Goal: Task Accomplishment & Management: Manage account settings

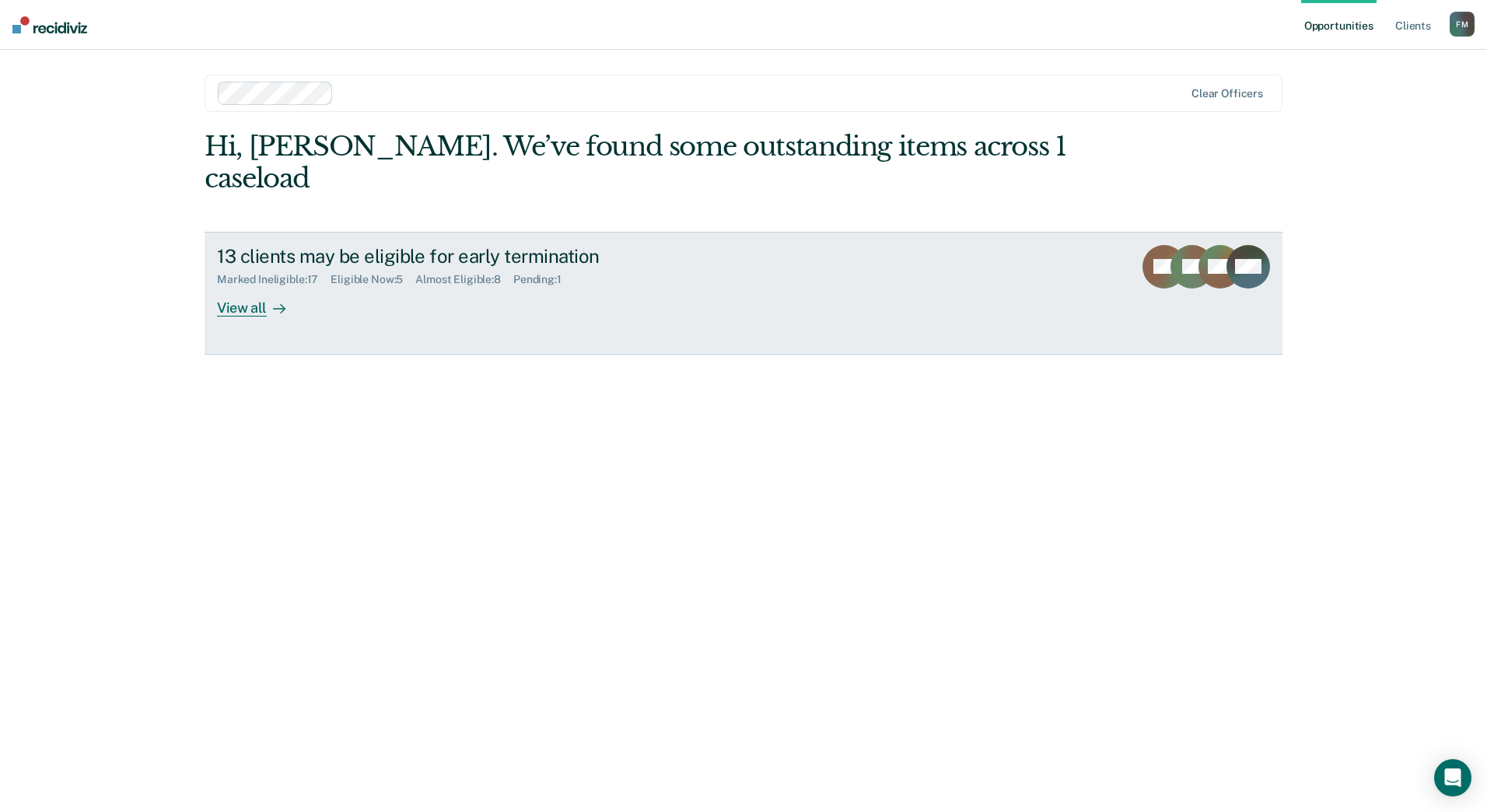
click at [260, 289] on link "13 clients may be eligible for early termination Marked Ineligible : 17 Eligibl…" at bounding box center [744, 293] width 1079 height 123
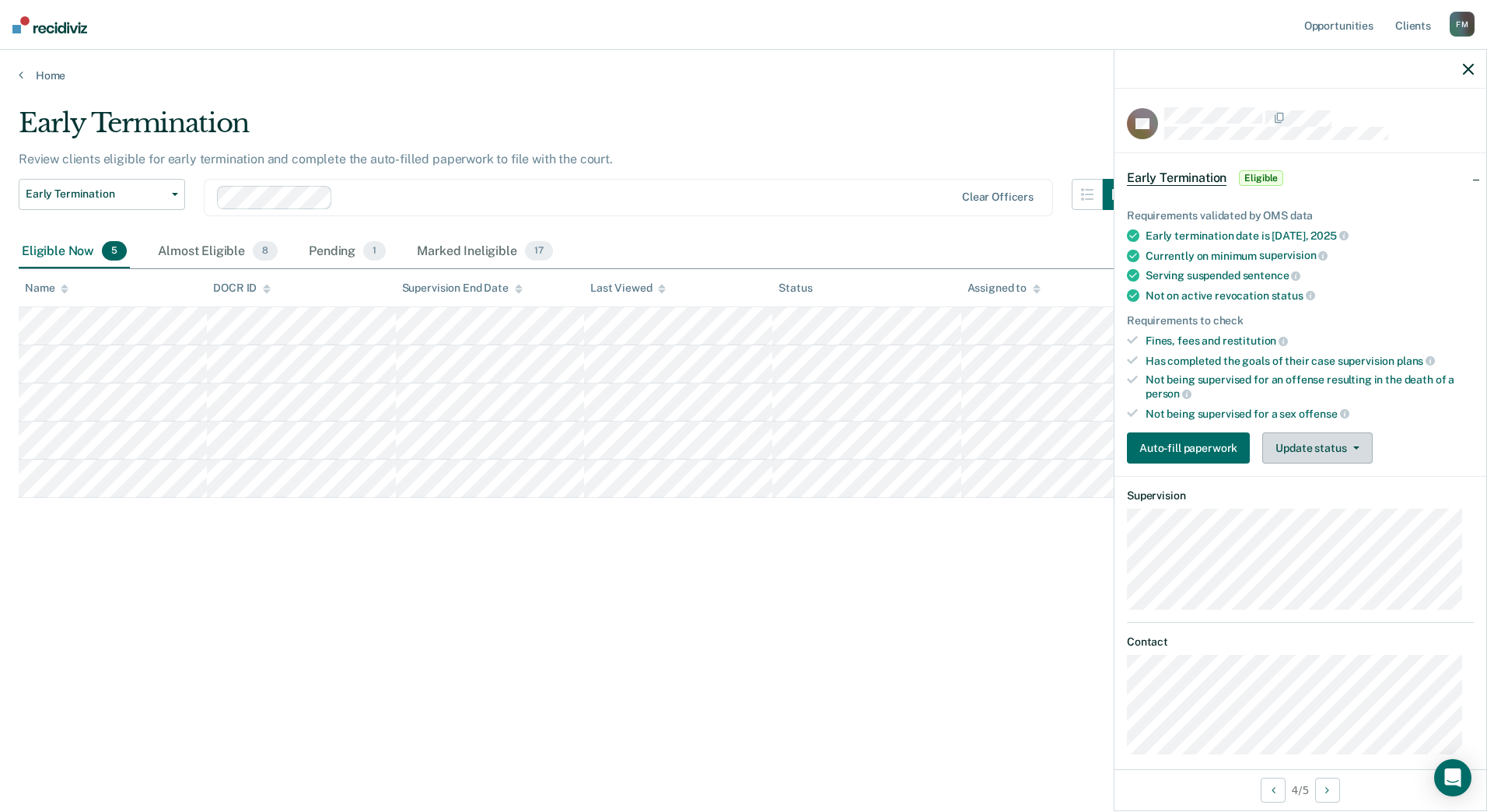
click at [1294, 454] on button "Update status" at bounding box center [1317, 448] width 110 height 31
click at [1324, 503] on button "Mark Ineligible" at bounding box center [1338, 510] width 150 height 25
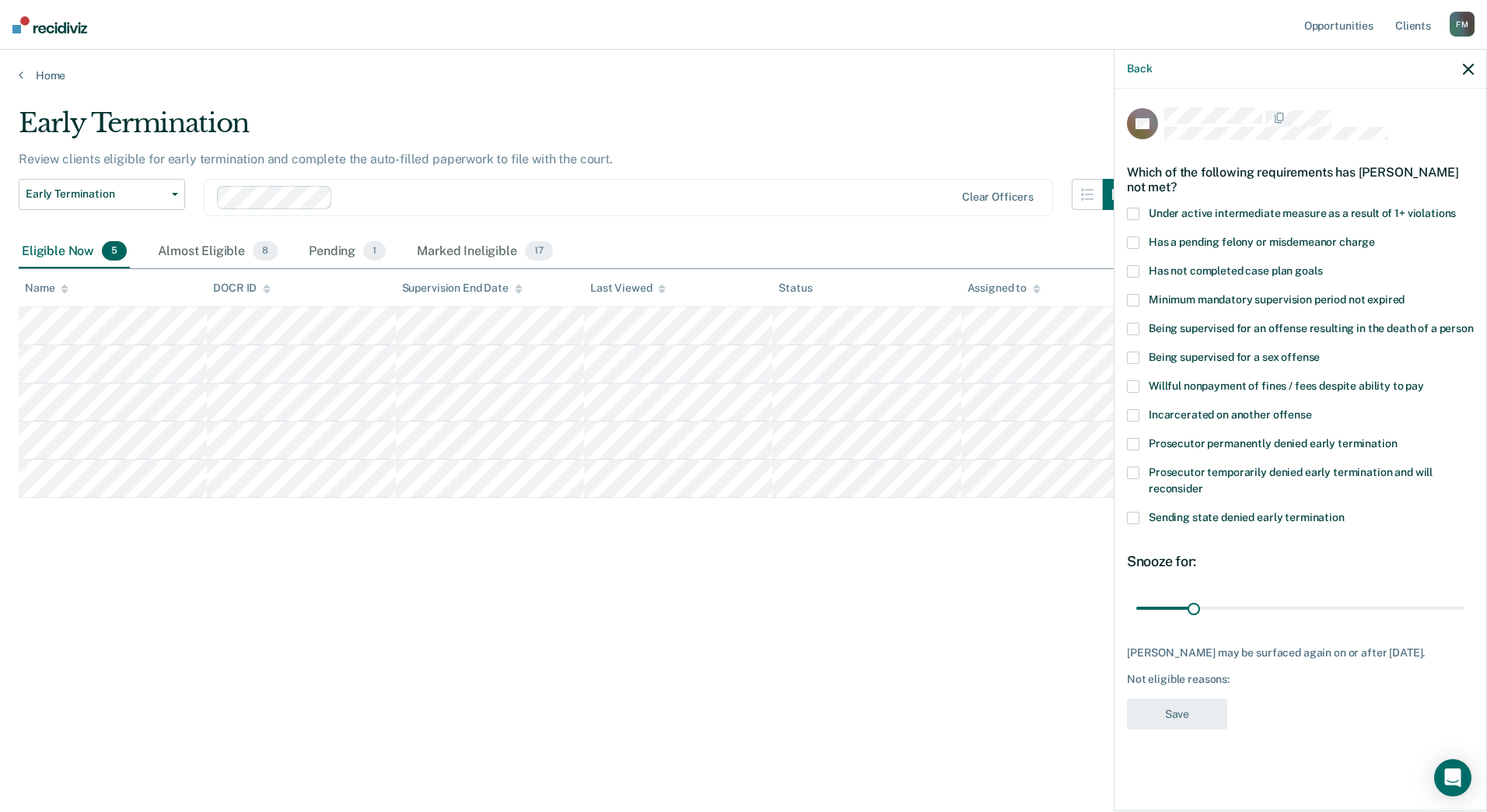
click at [1132, 269] on span at bounding box center [1133, 272] width 13 height 13
drag, startPoint x: 1193, startPoint y: 607, endPoint x: 1298, endPoint y: 613, distance: 105.2
click at [1298, 613] on input "range" at bounding box center [1300, 607] width 328 height 27
type input "90"
click at [1300, 613] on input "range" at bounding box center [1300, 607] width 328 height 27
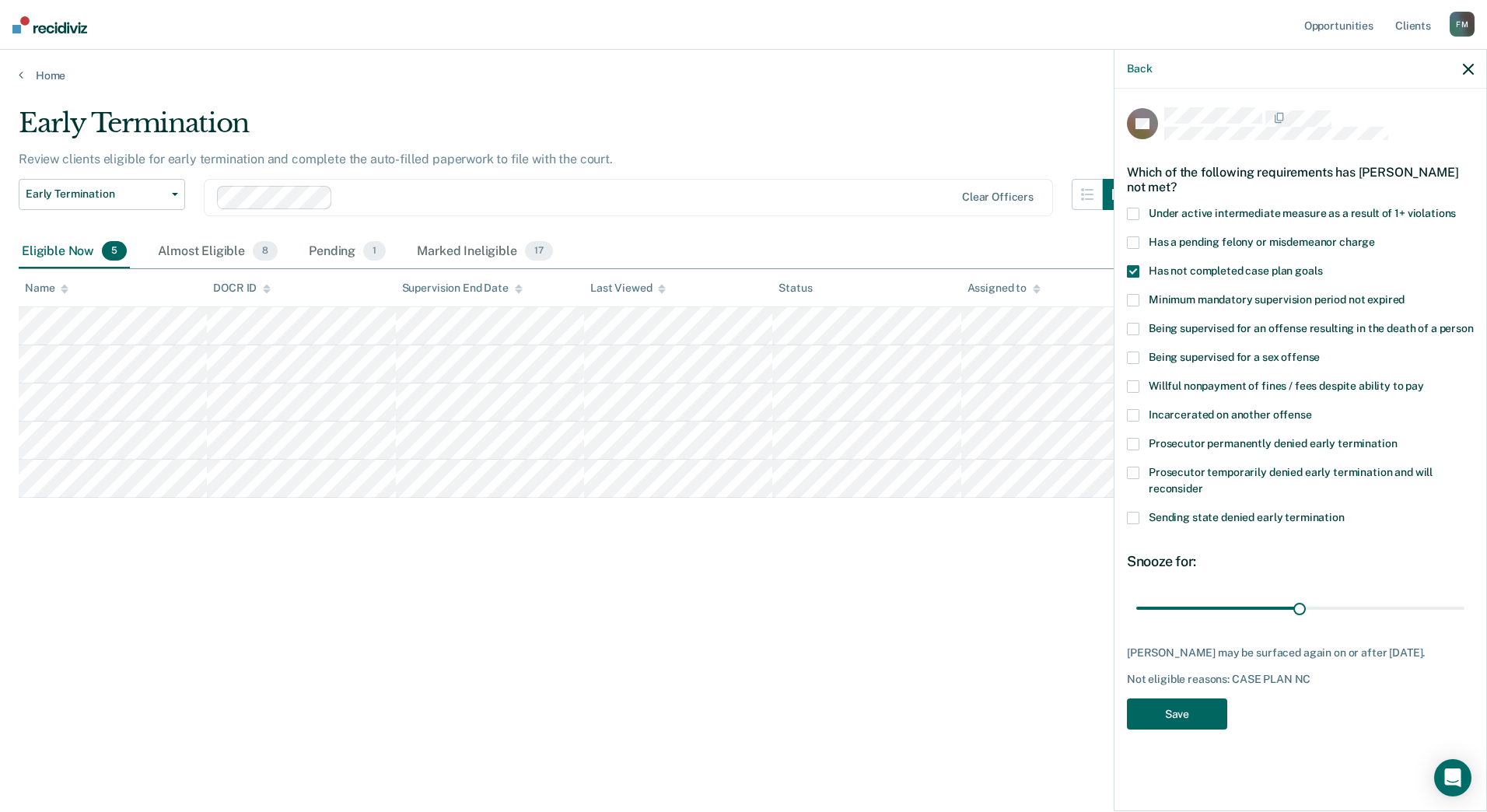
click at [1196, 720] on button "Save" at bounding box center [1177, 715] width 100 height 32
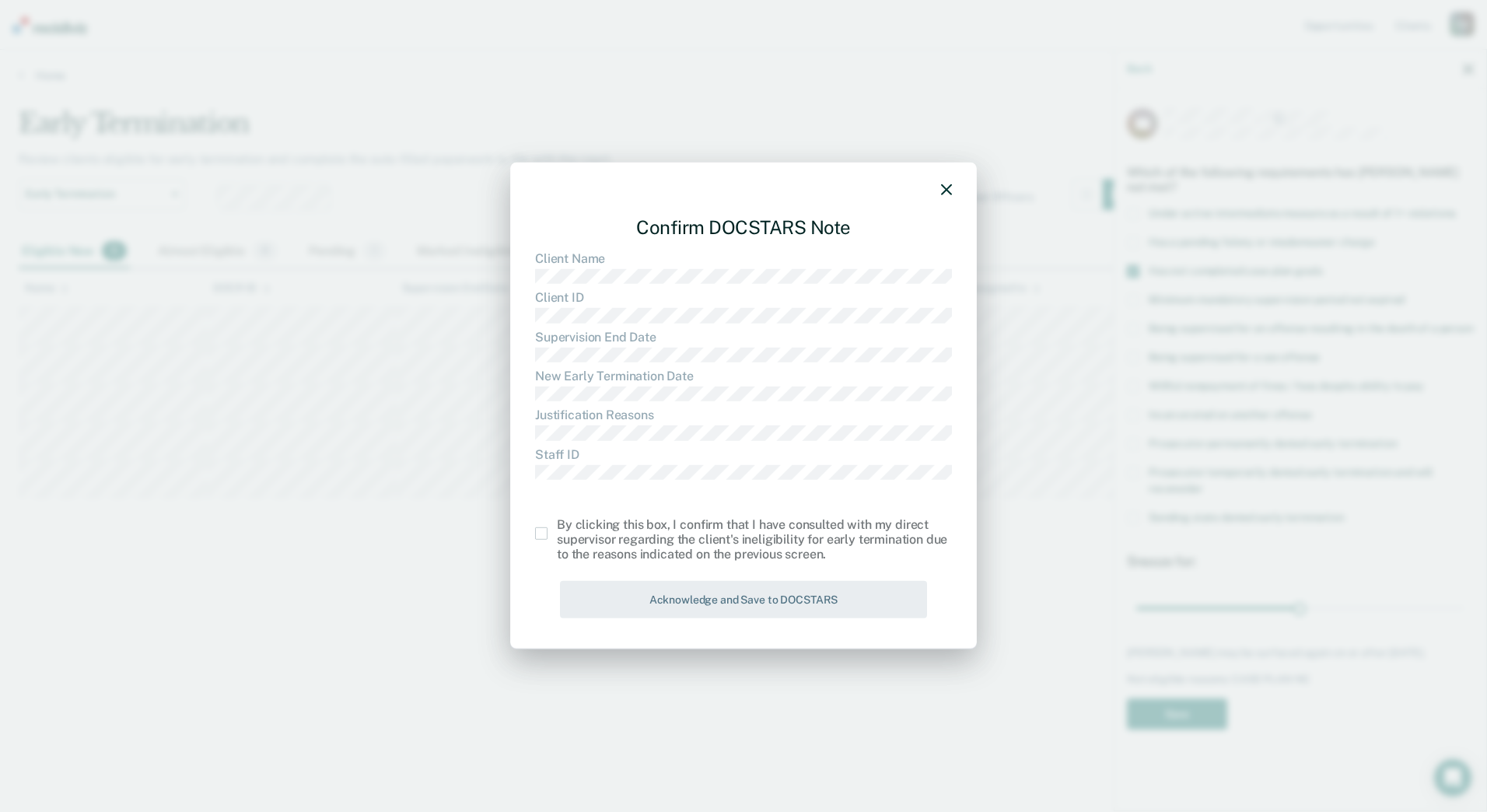
click at [542, 530] on span at bounding box center [542, 533] width 13 height 13
click at [557, 527] on input "checkbox" at bounding box center [557, 527] width 0 height 0
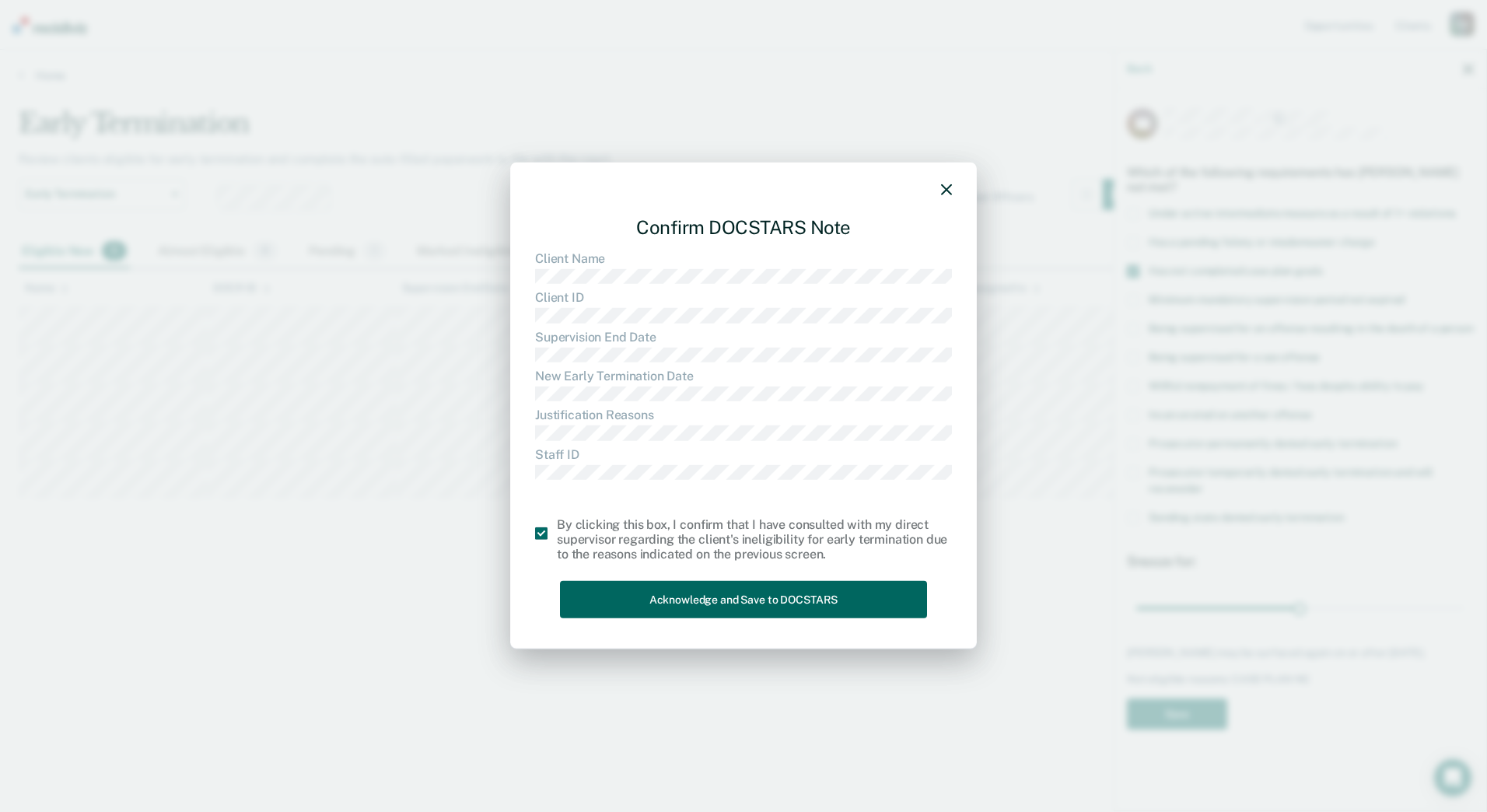
click at [688, 609] on button "Acknowledge and Save to DOCSTARS" at bounding box center [744, 599] width 367 height 38
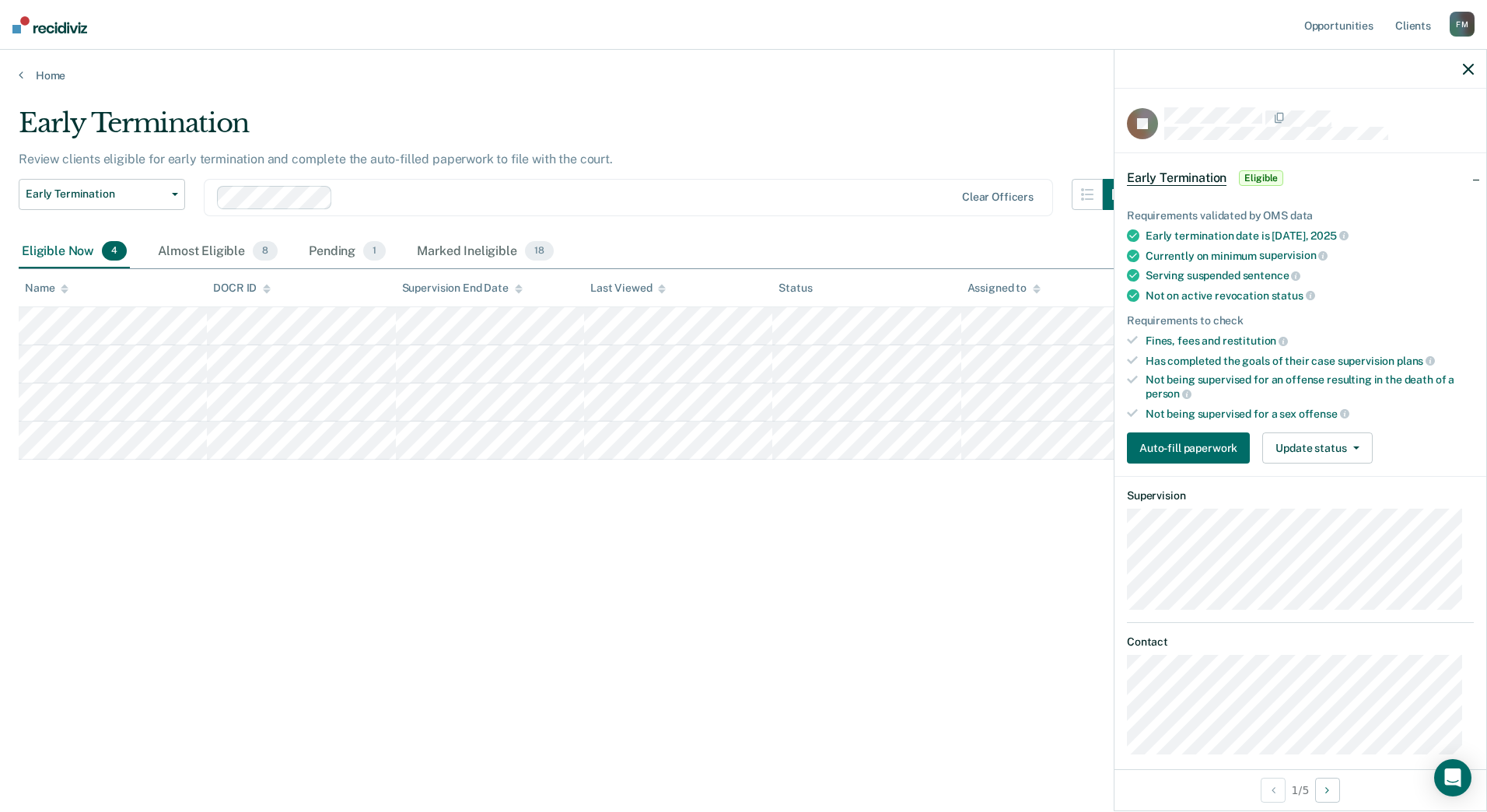
click at [1349, 464] on div "Requirements validated by OMS data Early termination date is [DATE] Currently o…" at bounding box center [1300, 330] width 372 height 291
click at [1346, 449] on button "Update status" at bounding box center [1317, 448] width 110 height 31
click at [1340, 504] on button "Mark Ineligible" at bounding box center [1338, 510] width 150 height 25
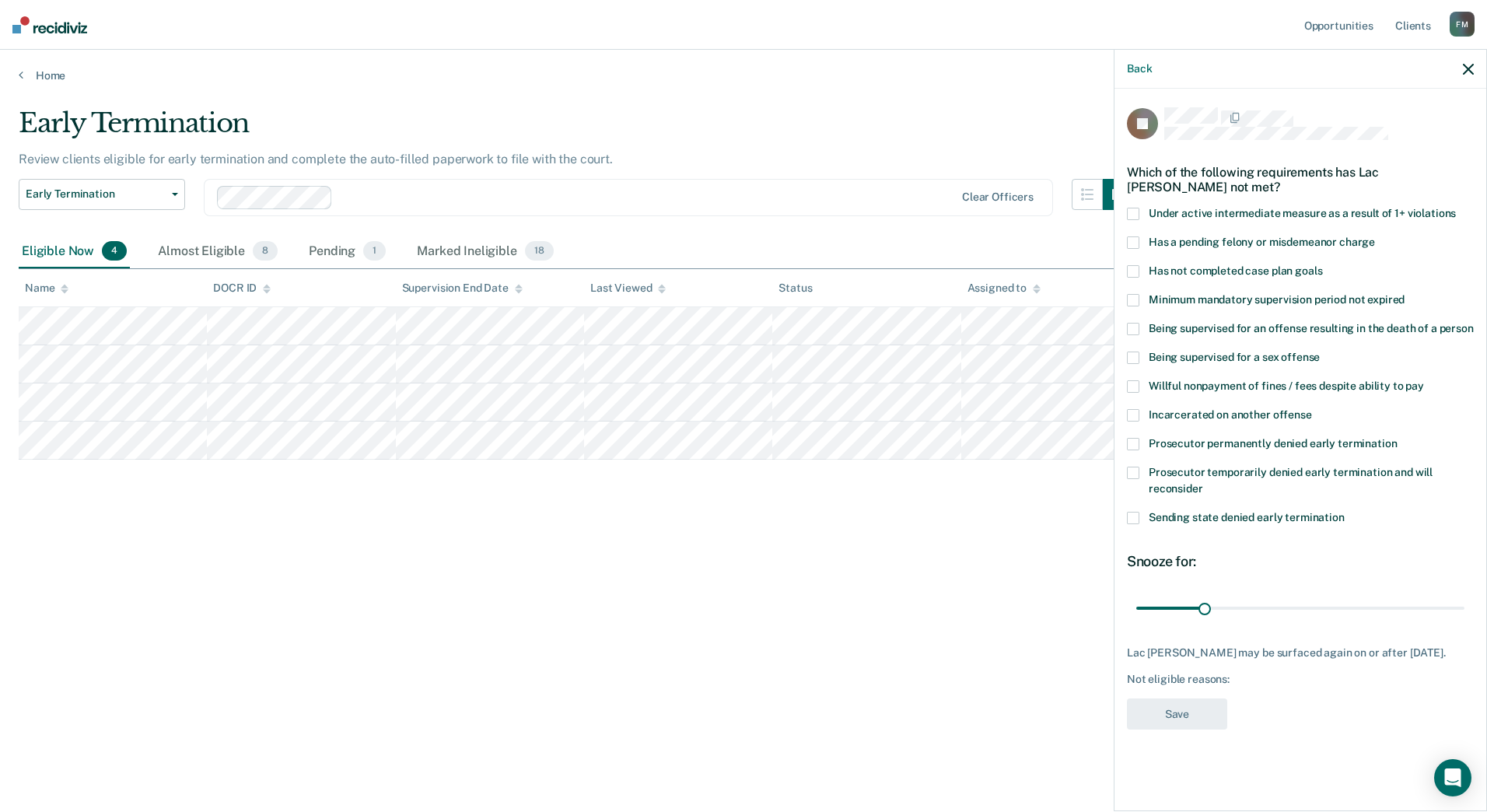
click at [1132, 265] on span at bounding box center [1133, 272] width 13 height 13
drag, startPoint x: 1204, startPoint y: 587, endPoint x: 1265, endPoint y: 593, distance: 61.3
type input "59"
click at [1265, 594] on input "range" at bounding box center [1300, 607] width 328 height 27
click at [1217, 706] on button "Save" at bounding box center [1177, 715] width 100 height 32
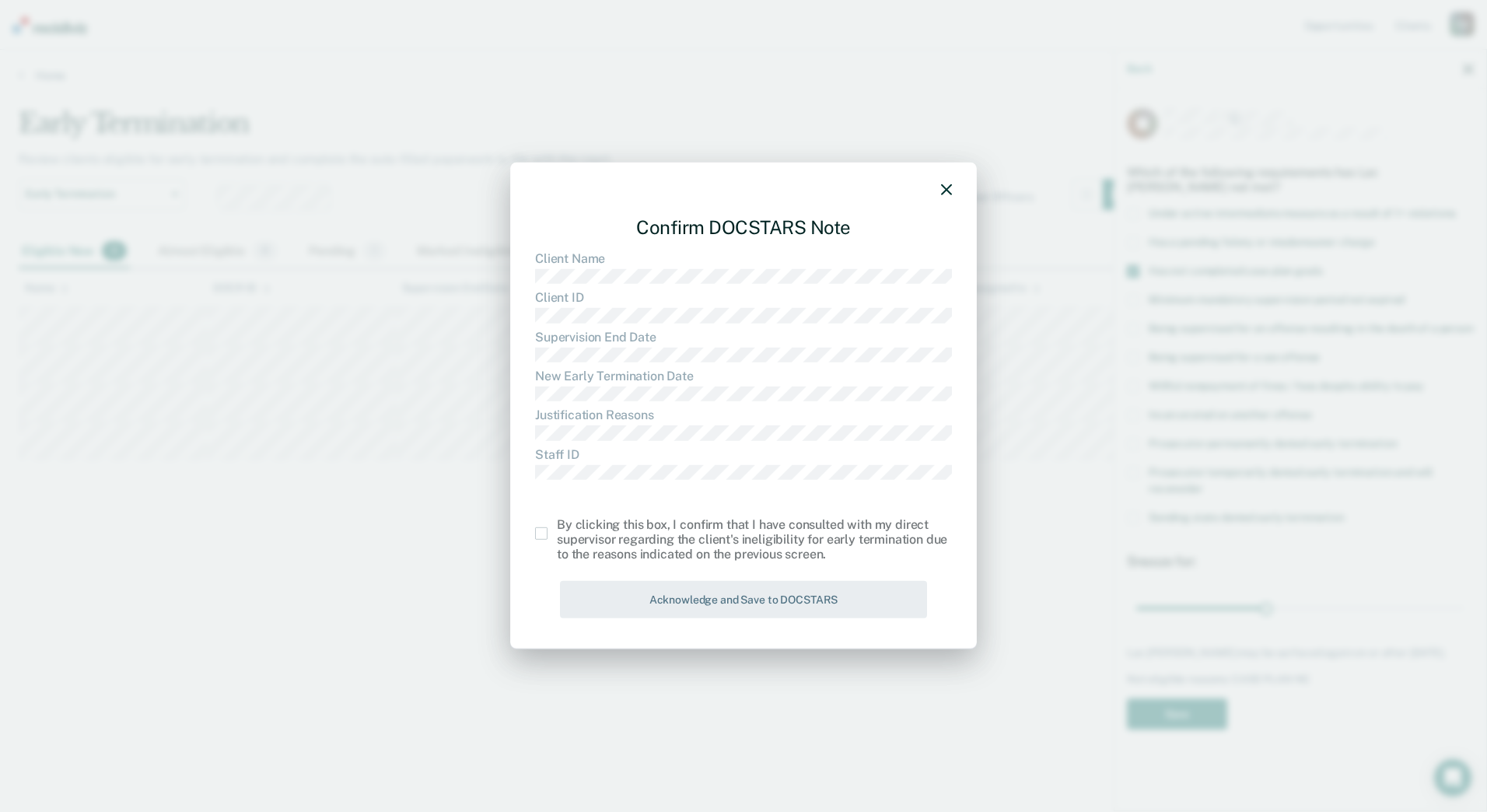
drag, startPoint x: 550, startPoint y: 530, endPoint x: 587, endPoint y: 543, distance: 39.2
click at [550, 531] on label at bounding box center [546, 533] width 21 height 13
click at [557, 527] on input "checkbox" at bounding box center [557, 527] width 0 height 0
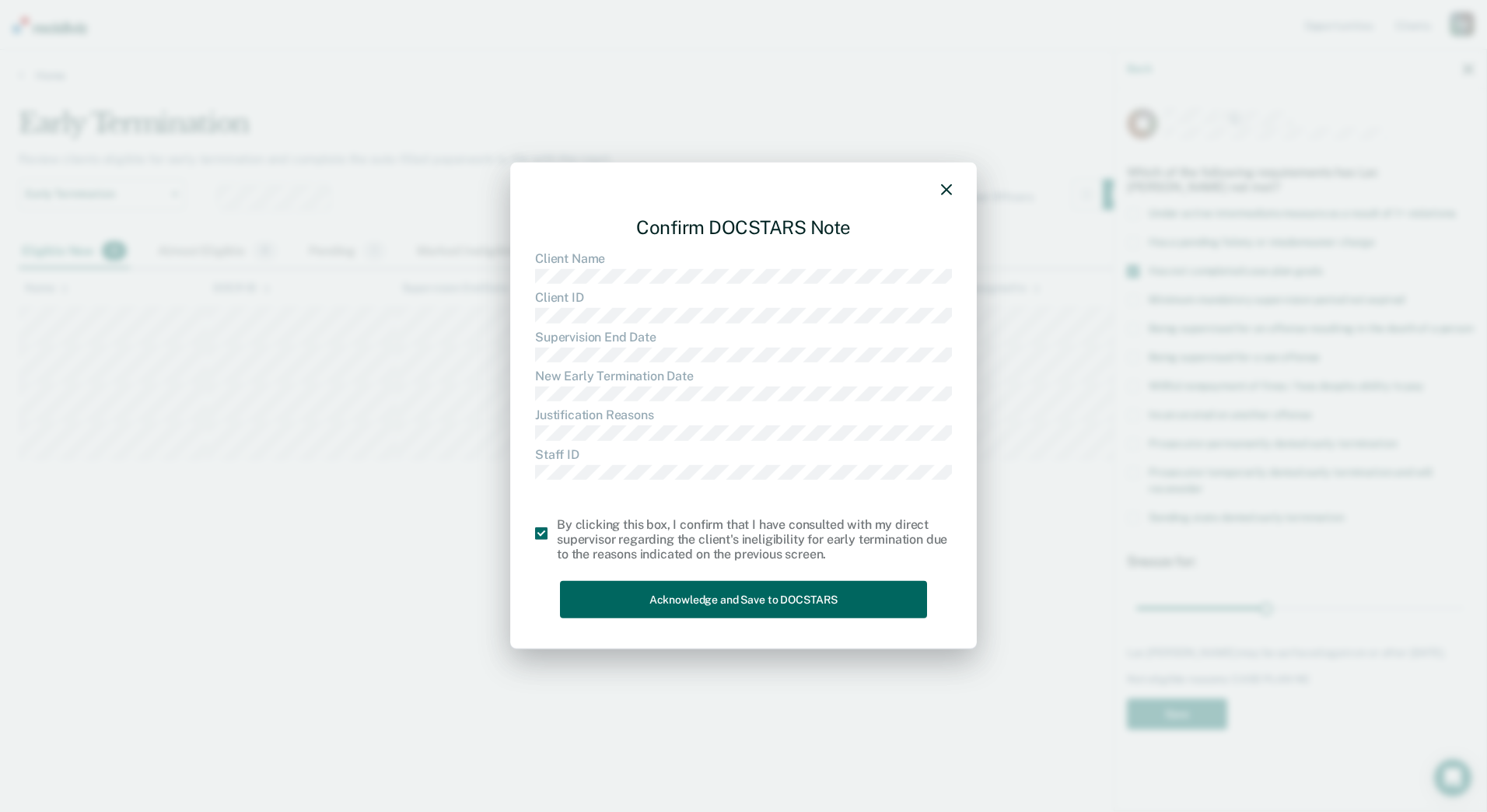
click at [688, 591] on button "Acknowledge and Save to DOCSTARS" at bounding box center [744, 599] width 367 height 38
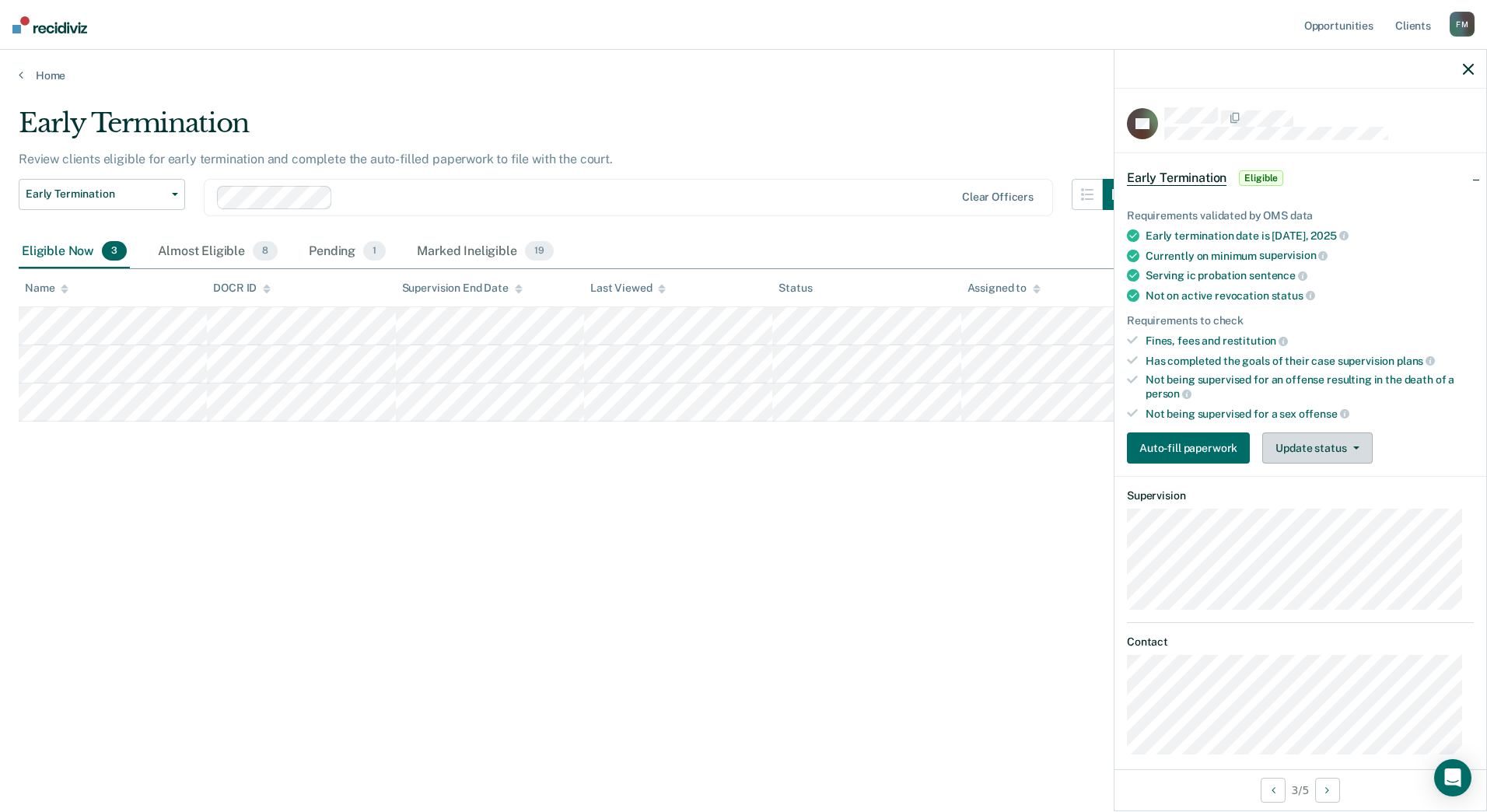
click at [1297, 454] on button "Update status" at bounding box center [1317, 448] width 110 height 31
click at [1306, 488] on button "[PERSON_NAME]" at bounding box center [1338, 485] width 150 height 25
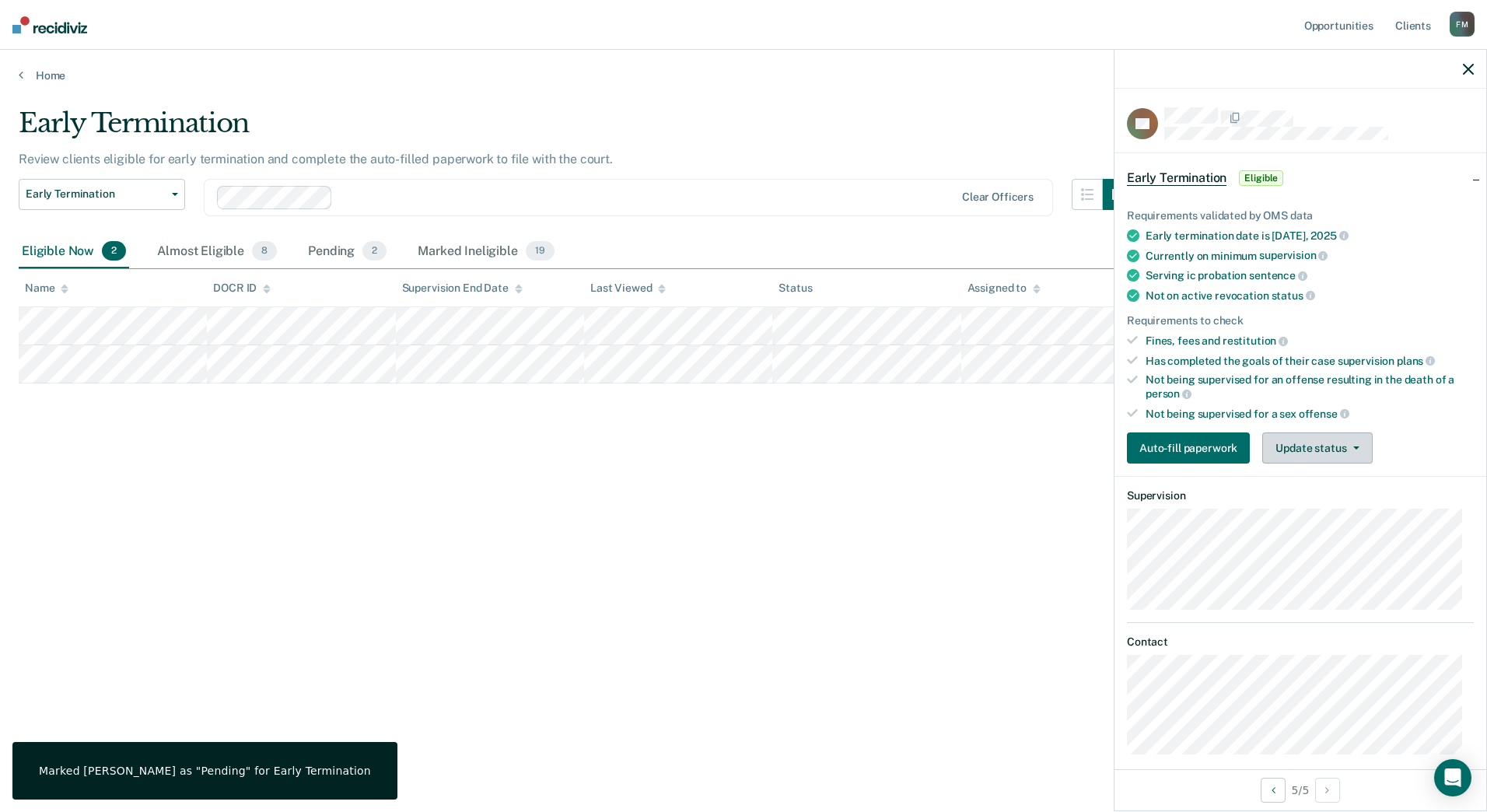
click at [1300, 451] on button "Update status" at bounding box center [1317, 448] width 110 height 31
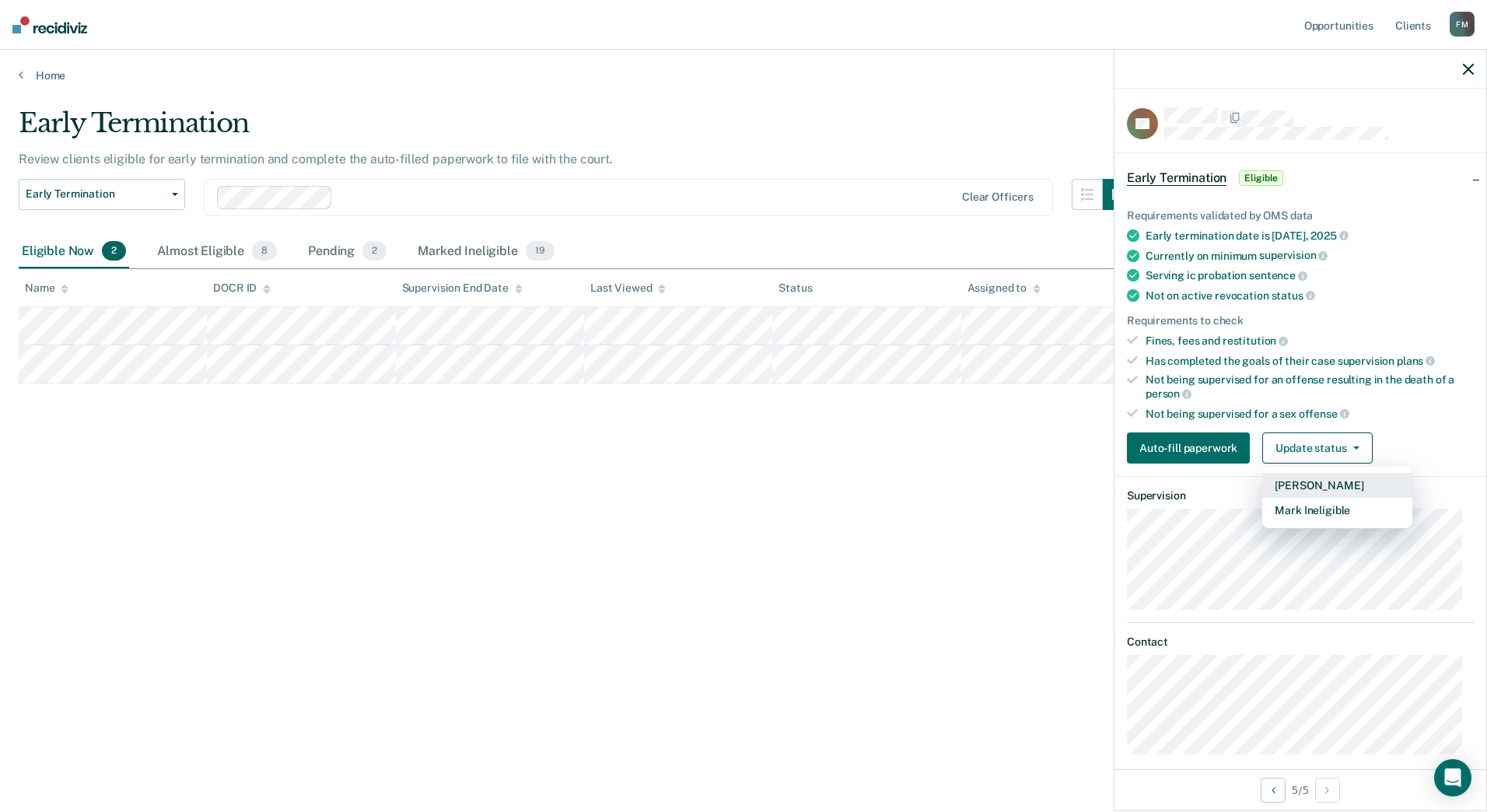
click at [1319, 490] on button "[PERSON_NAME]" at bounding box center [1338, 485] width 150 height 25
